Goal: Transaction & Acquisition: Book appointment/travel/reservation

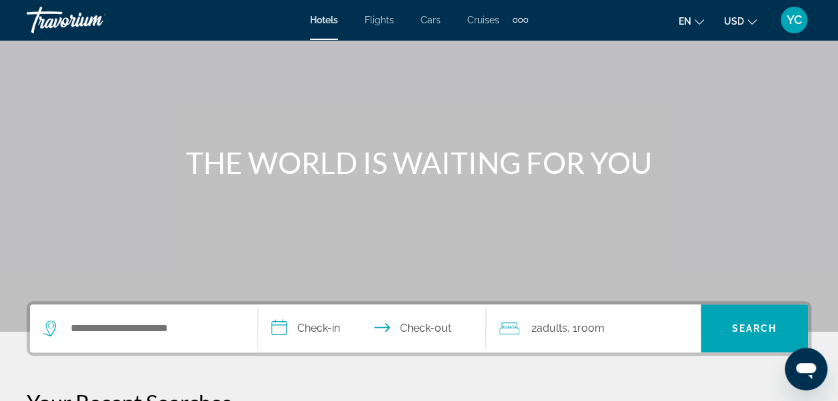
scroll to position [80, 0]
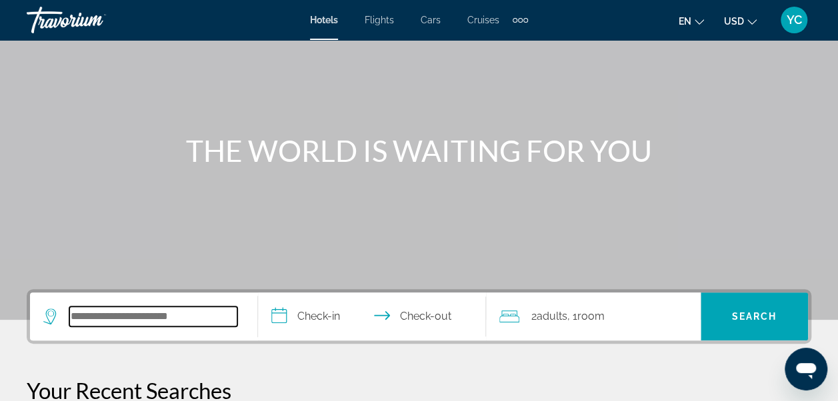
click at [164, 310] on input "Search hotel destination" at bounding box center [153, 317] width 168 height 20
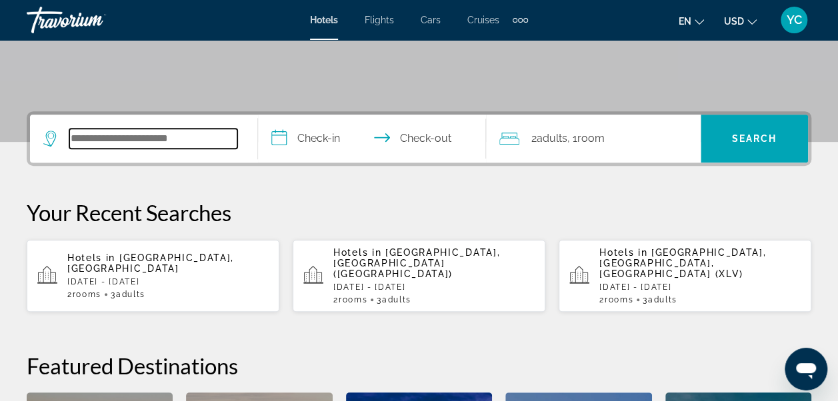
scroll to position [325, 0]
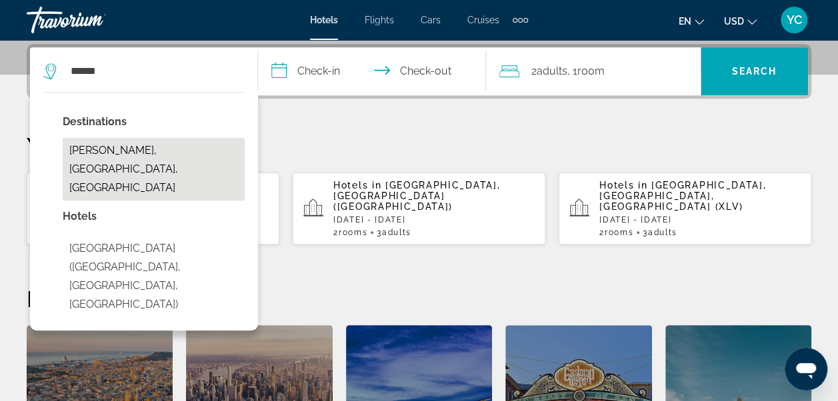
click at [101, 157] on button "[PERSON_NAME], [GEOGRAPHIC_DATA], [GEOGRAPHIC_DATA]" at bounding box center [154, 169] width 182 height 63
type input "**********"
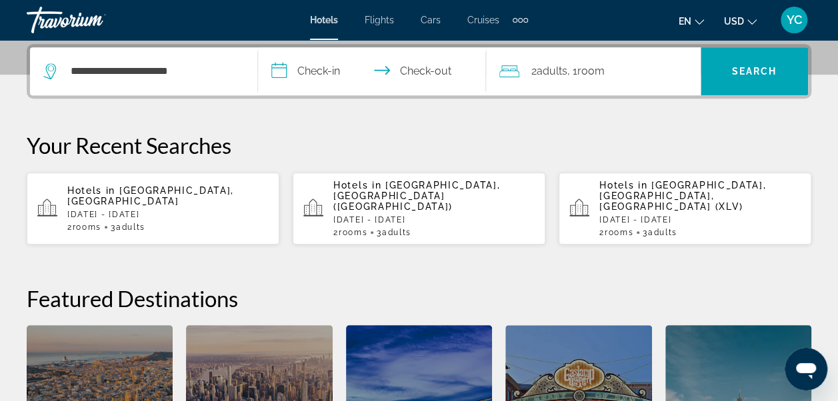
click at [281, 71] on input "**********" at bounding box center [374, 73] width 233 height 52
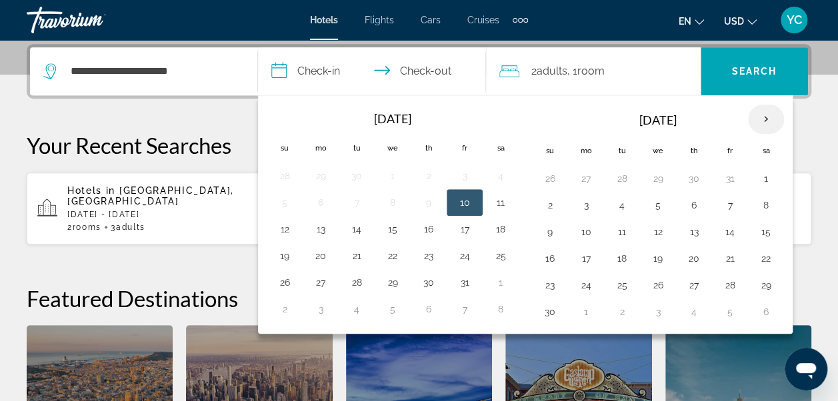
click at [758, 120] on th "Next month" at bounding box center [766, 119] width 36 height 29
click at [757, 124] on th "Next month" at bounding box center [766, 119] width 36 height 29
click at [684, 175] on button "1" at bounding box center [693, 178] width 21 height 19
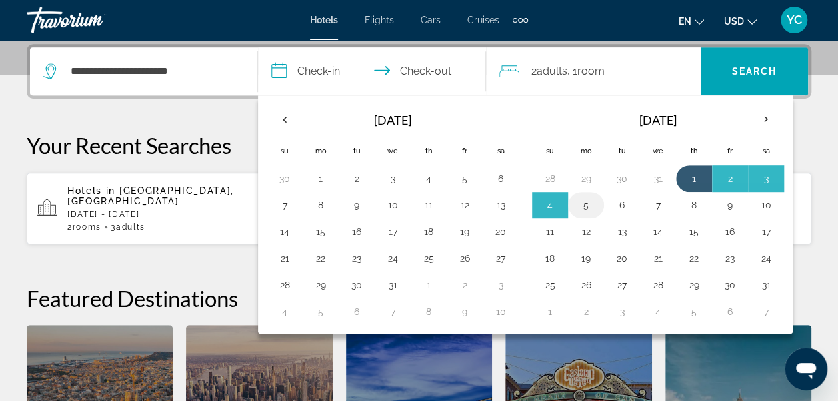
click at [583, 208] on button "5" at bounding box center [585, 205] width 21 height 19
type input "**********"
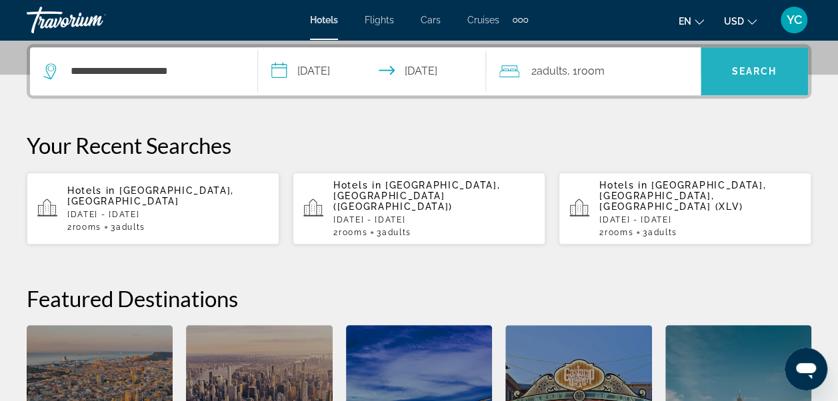
click at [710, 76] on span "Search" at bounding box center [753, 71] width 107 height 32
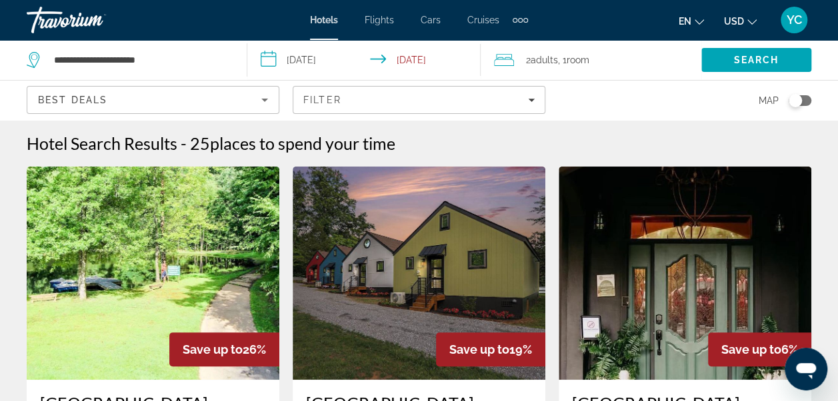
click at [710, 76] on div "Search" at bounding box center [769, 60] width 137 height 40
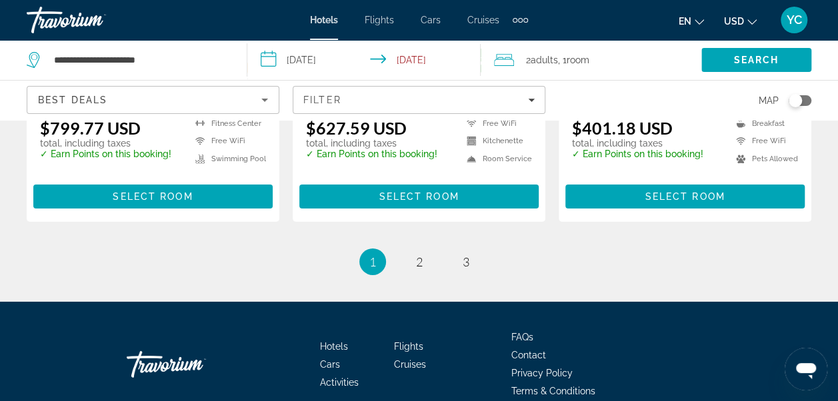
scroll to position [2060, 0]
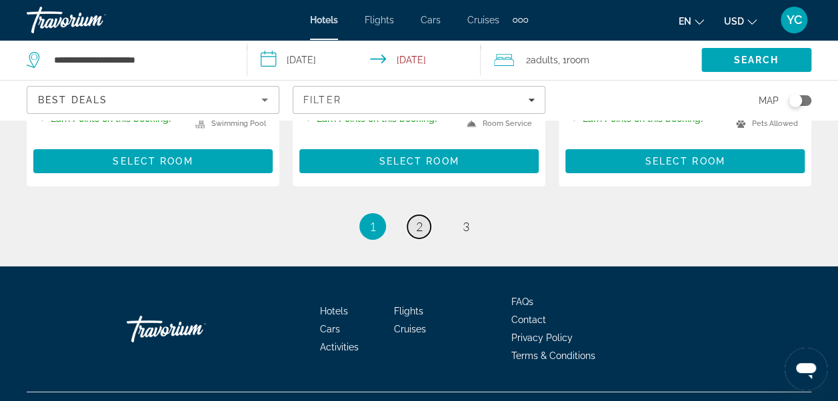
click at [422, 215] on link "page 2" at bounding box center [418, 226] width 23 height 23
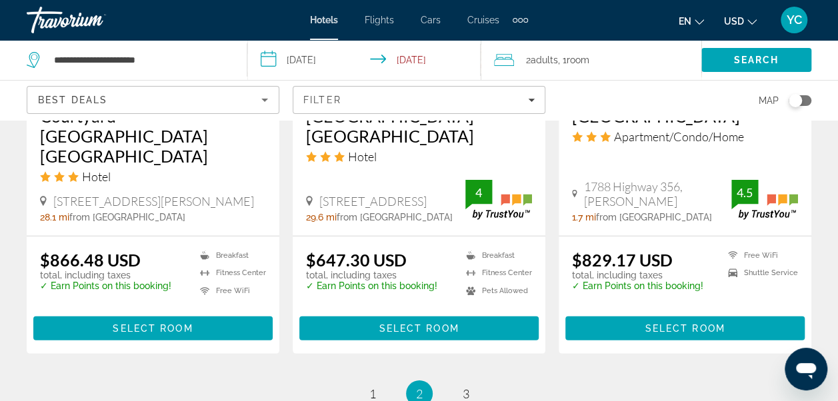
scroll to position [1918, 0]
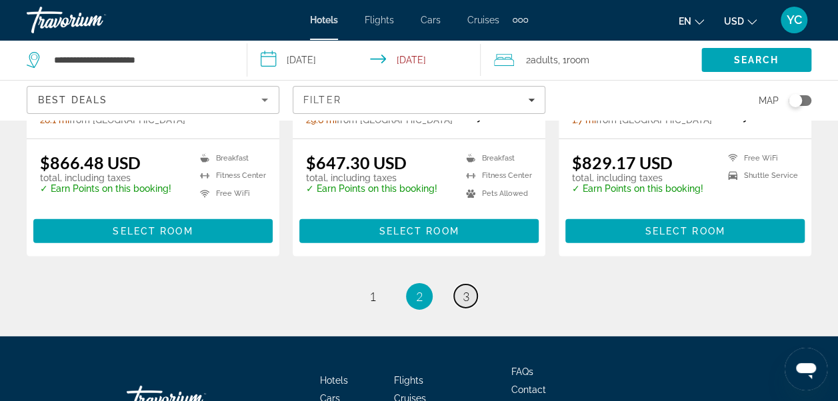
click at [472, 285] on link "page 3" at bounding box center [465, 296] width 23 height 23
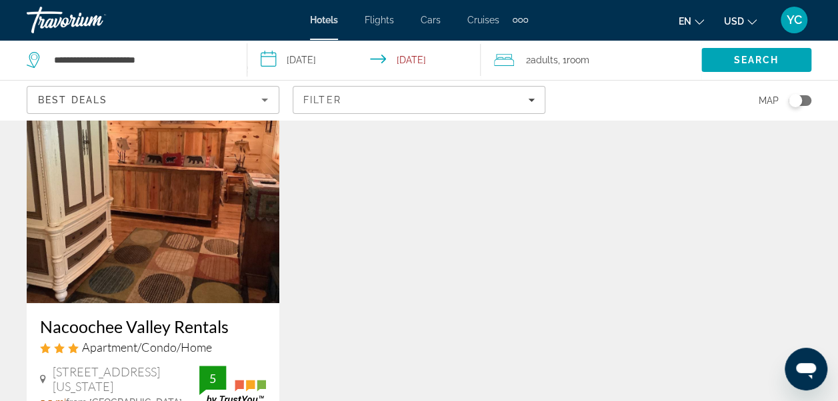
scroll to position [80, 0]
